Goal: Information Seeking & Learning: Check status

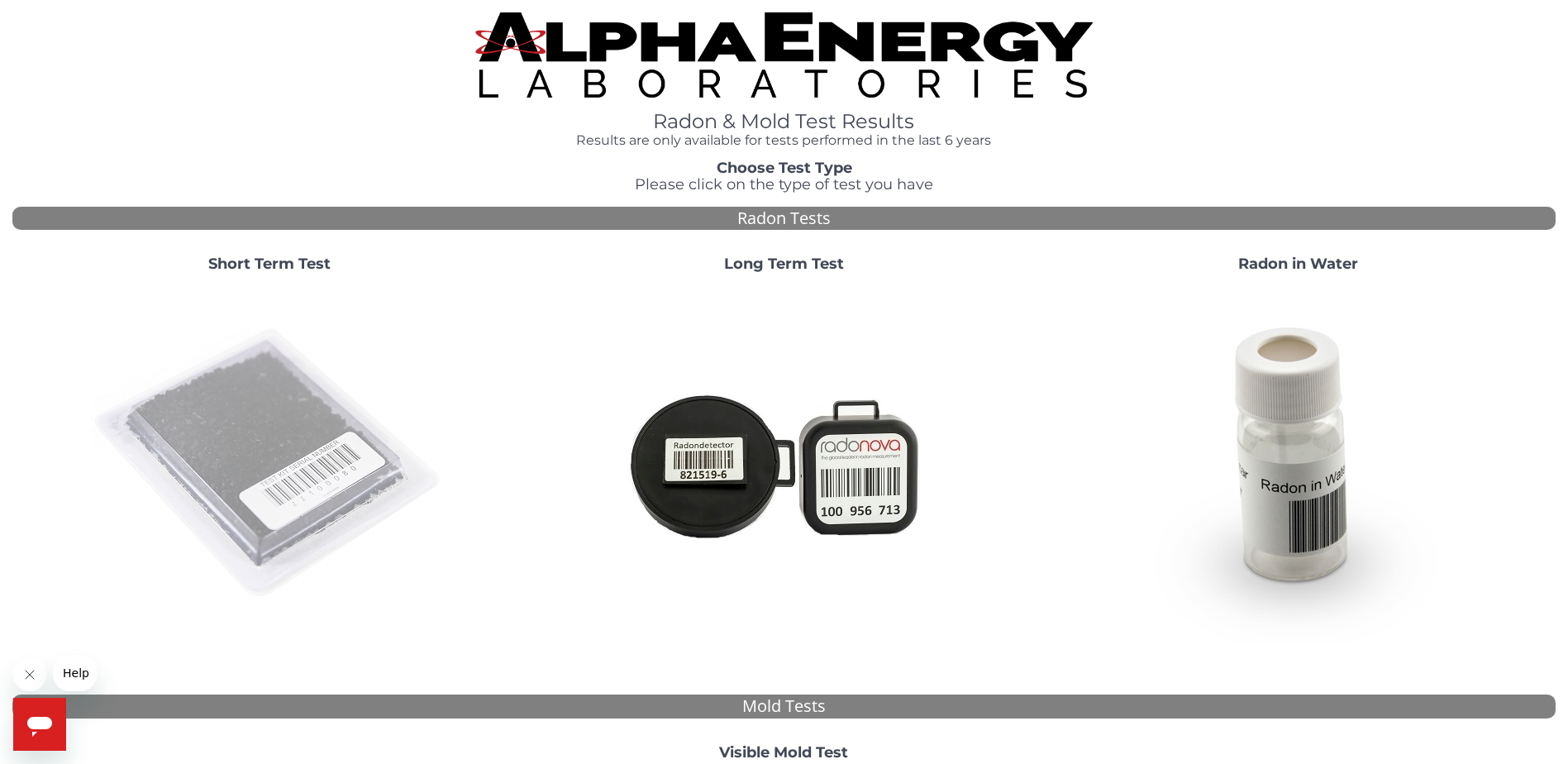
click at [276, 442] on img at bounding box center [269, 463] width 355 height 355
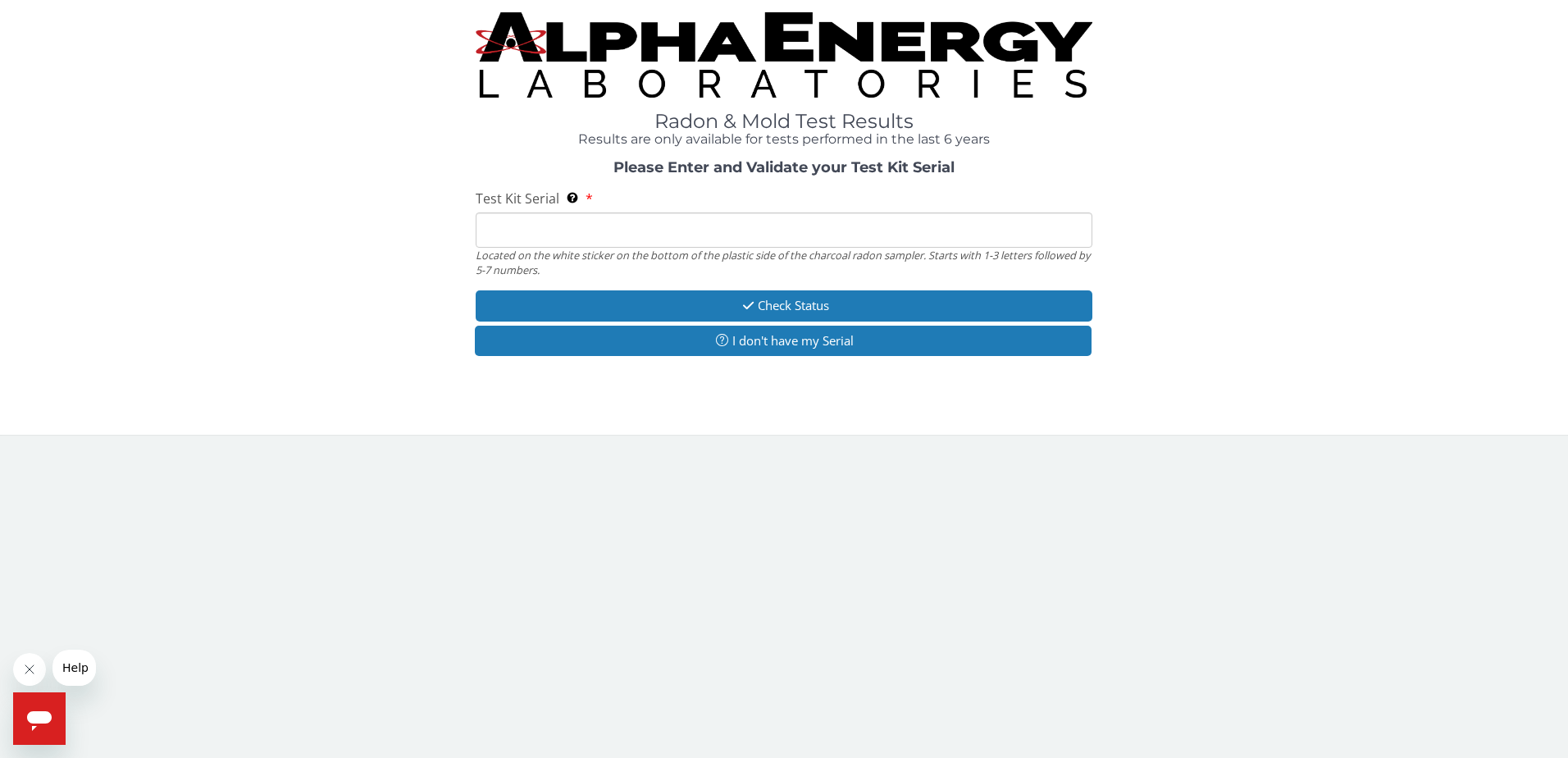
click at [570, 224] on input "Test Kit Serial Located on the white sticker on the bottom of the plastic side …" at bounding box center [784, 230] width 617 height 35
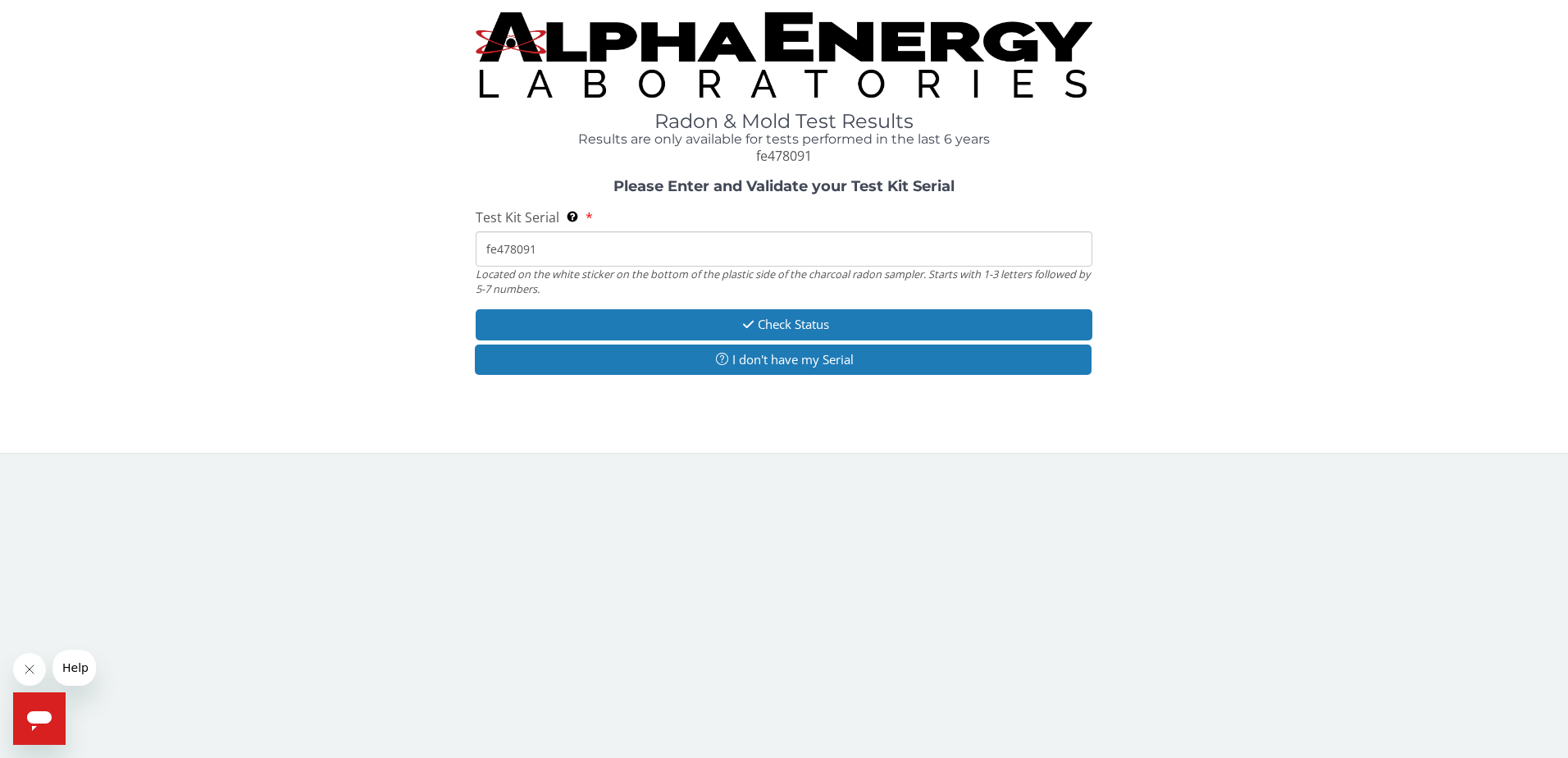
type input "fe478091"
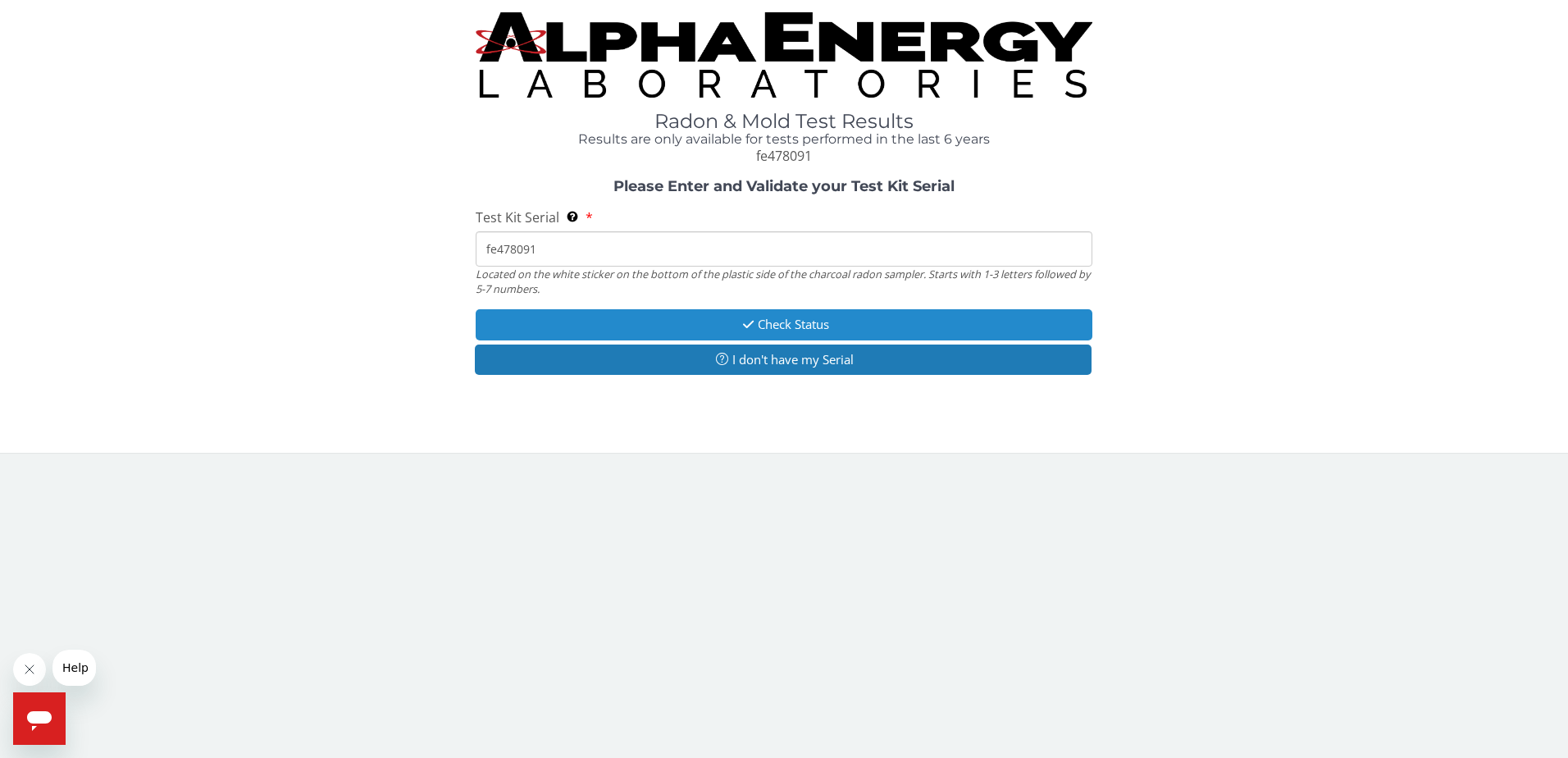
click at [685, 321] on button "Check Status" at bounding box center [784, 324] width 617 height 30
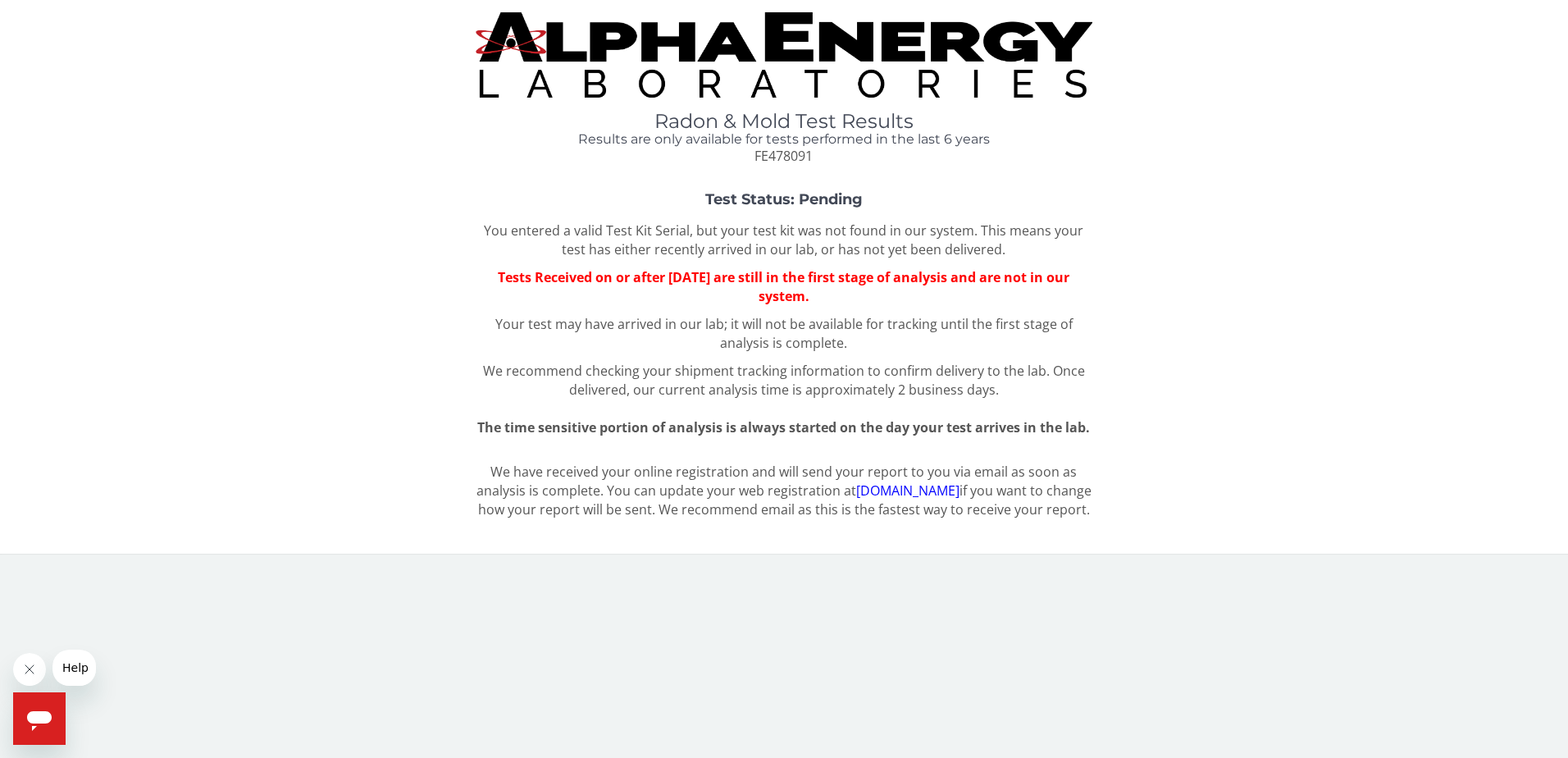
click at [632, 54] on img at bounding box center [784, 55] width 617 height 85
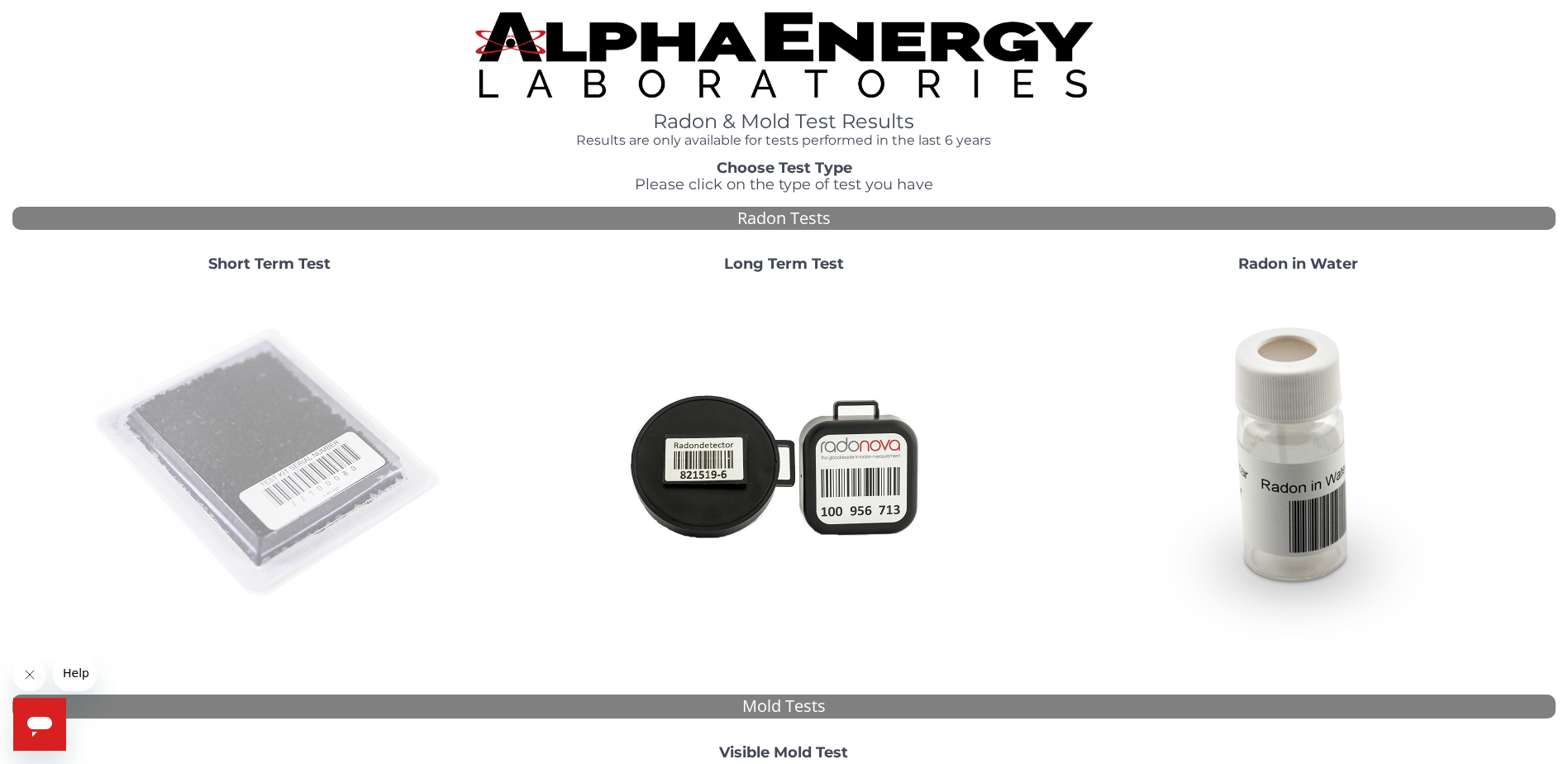
click at [349, 427] on img at bounding box center [269, 463] width 355 height 355
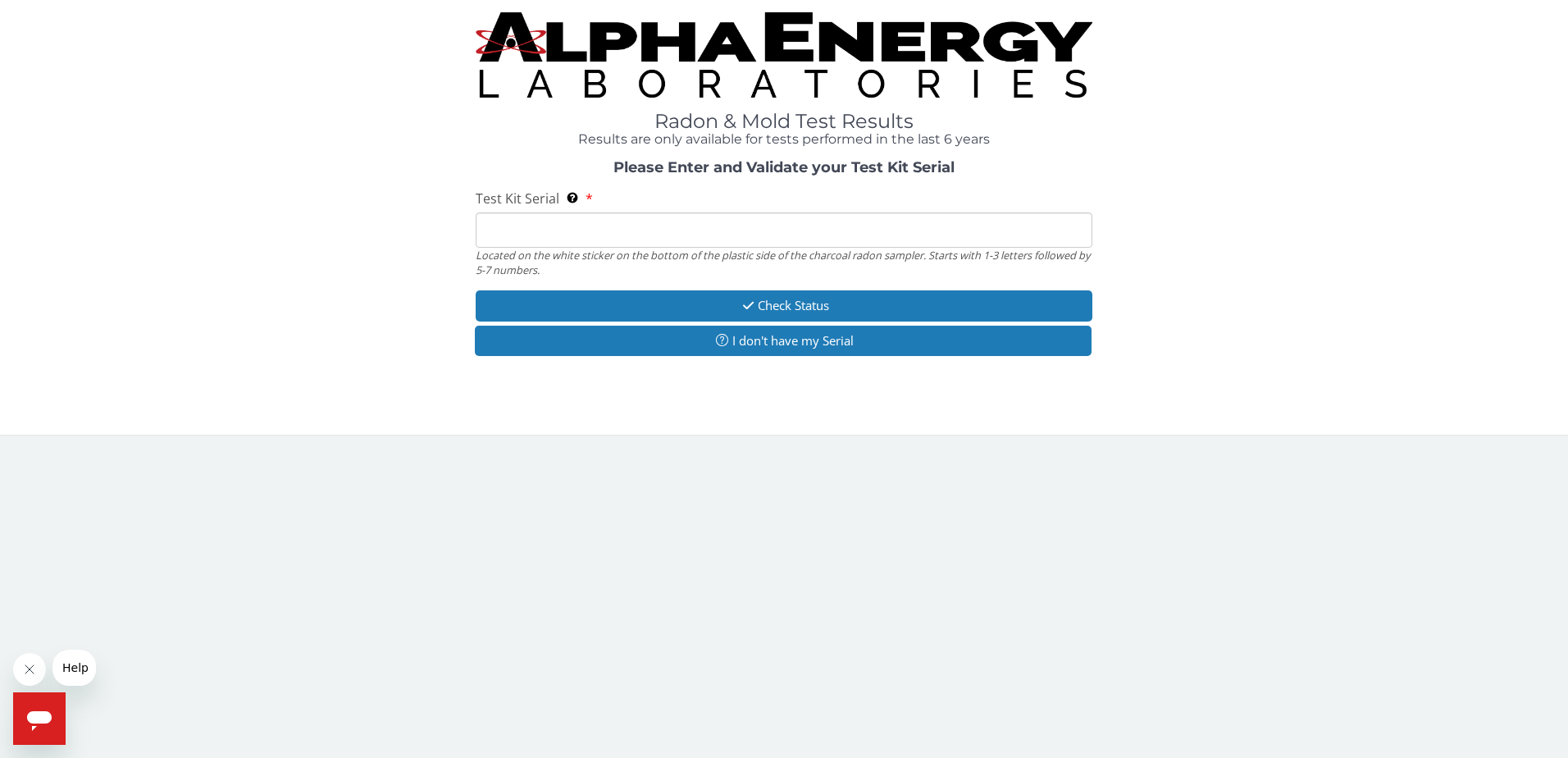
click at [756, 240] on input "Test Kit Serial Located on the white sticker on the bottom of the plastic side …" at bounding box center [784, 230] width 617 height 35
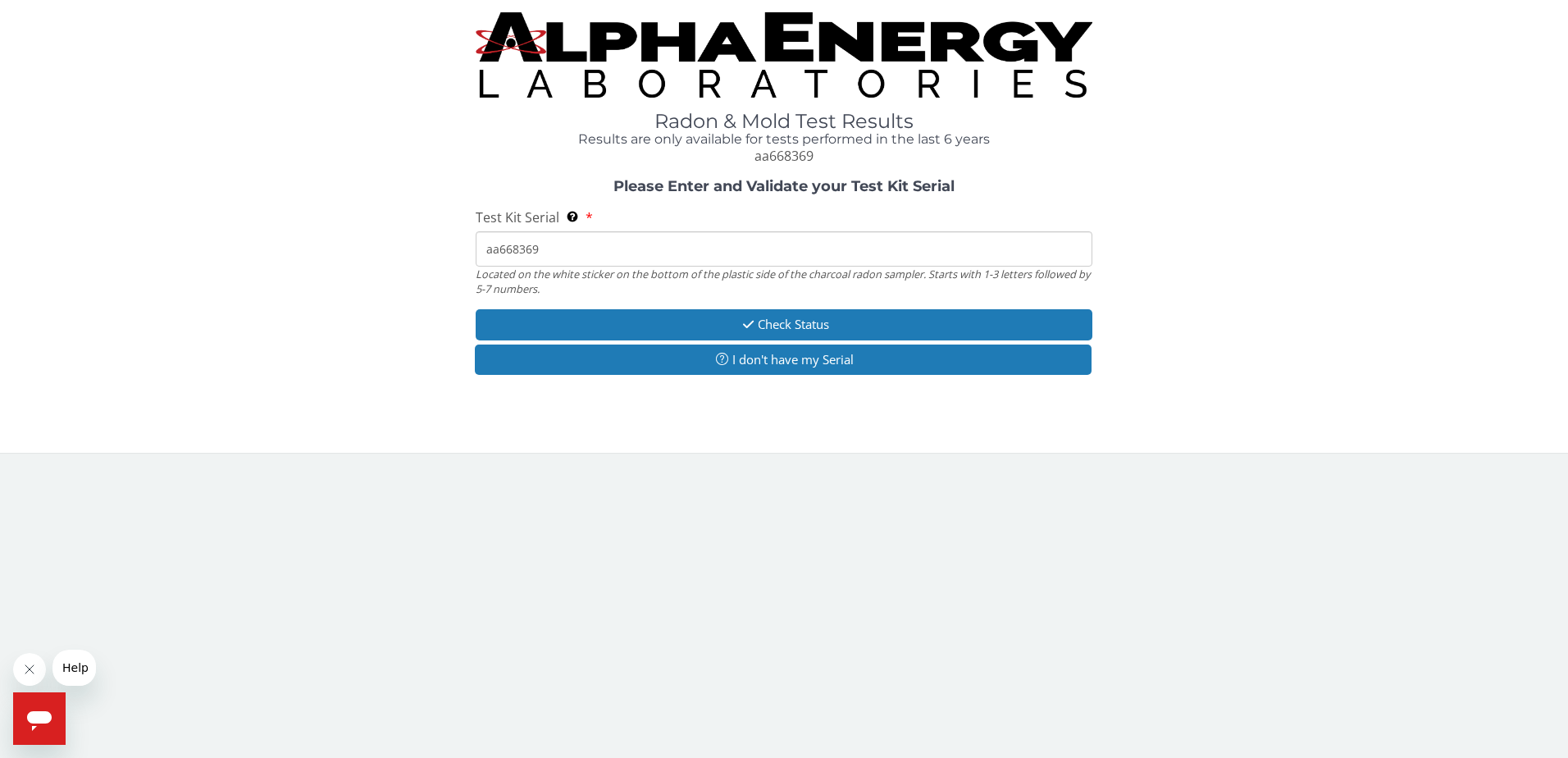
type input "aa668369"
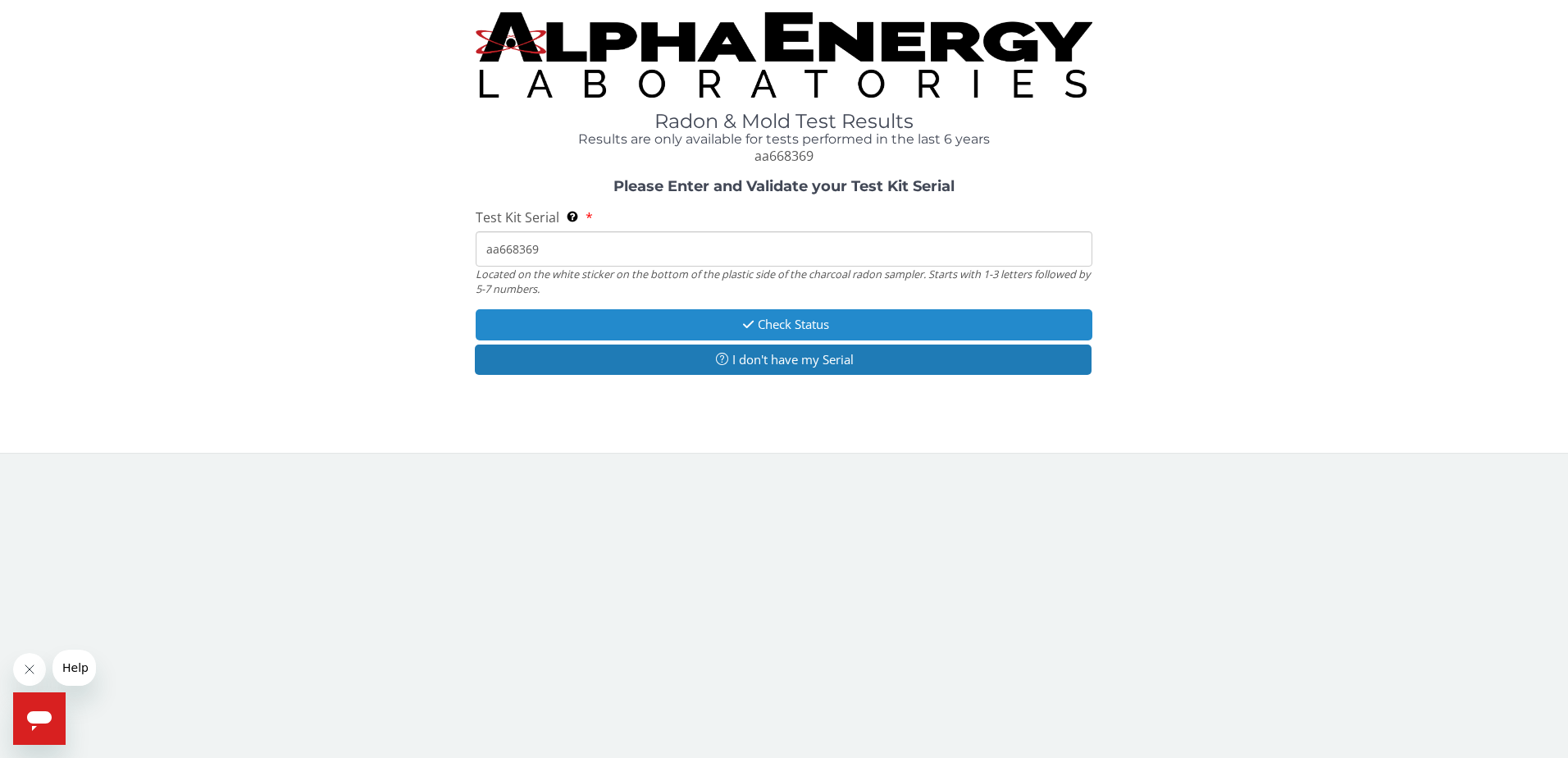
click at [756, 321] on button "Check Status" at bounding box center [784, 324] width 617 height 30
